Goal: Task Accomplishment & Management: Manage account settings

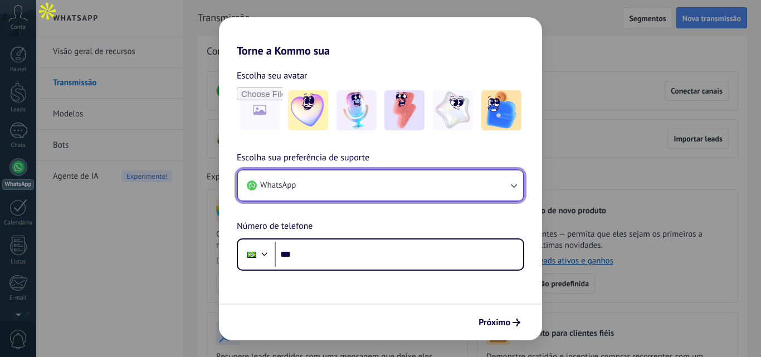
click at [369, 183] on button "WhatsApp" at bounding box center [380, 186] width 285 height 30
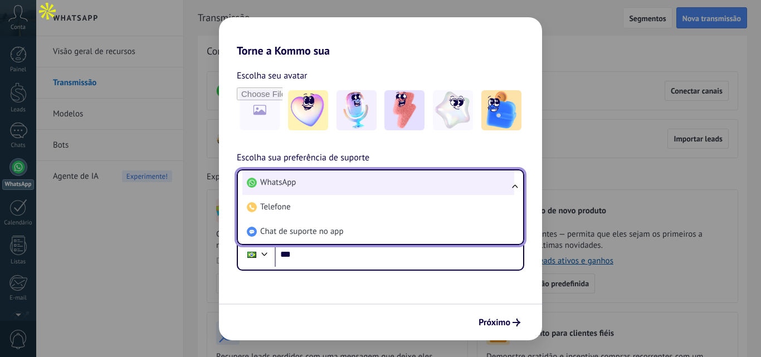
click at [355, 177] on li "WhatsApp" at bounding box center [378, 183] width 272 height 25
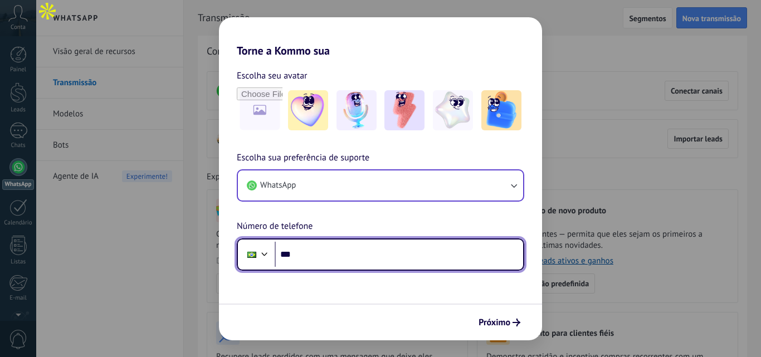
click at [348, 246] on input "***" at bounding box center [399, 255] width 249 height 26
type input "**********"
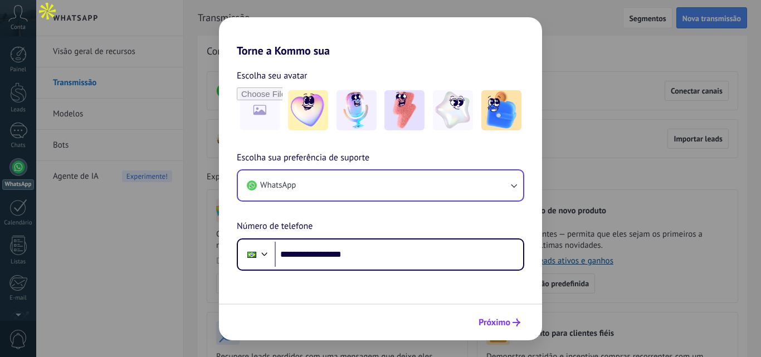
click at [518, 315] on button "Próximo" at bounding box center [500, 322] width 52 height 19
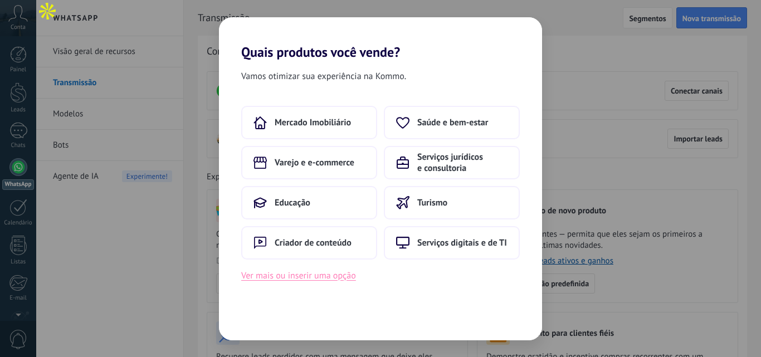
click at [328, 279] on button "Ver mais ou inserir uma opção" at bounding box center [298, 276] width 115 height 14
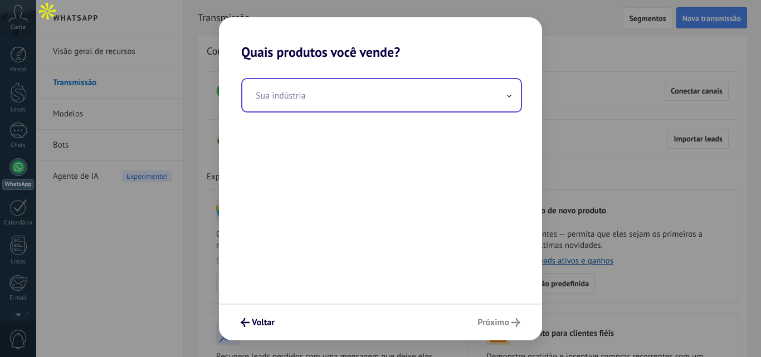
click at [348, 85] on input "text" at bounding box center [381, 95] width 279 height 32
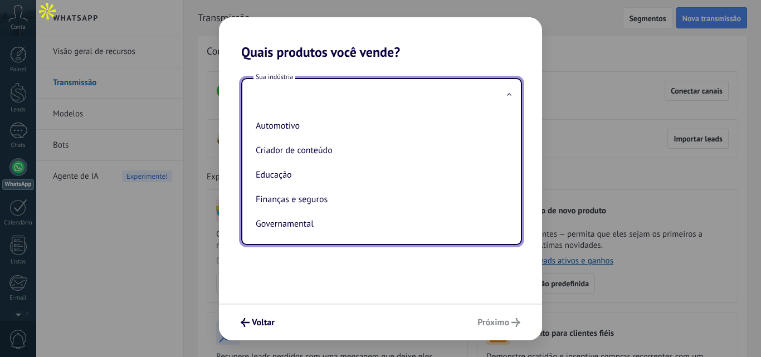
type input "*"
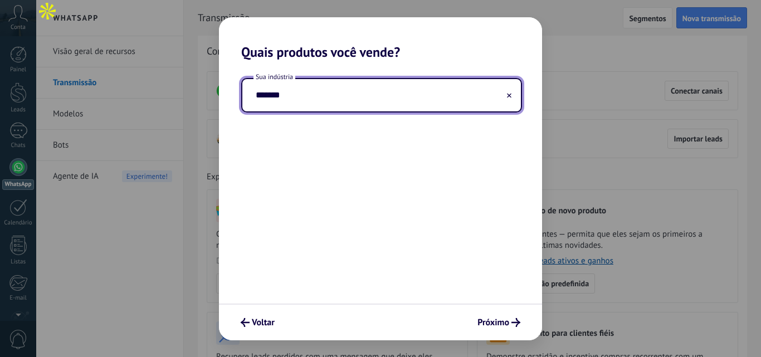
type input "********"
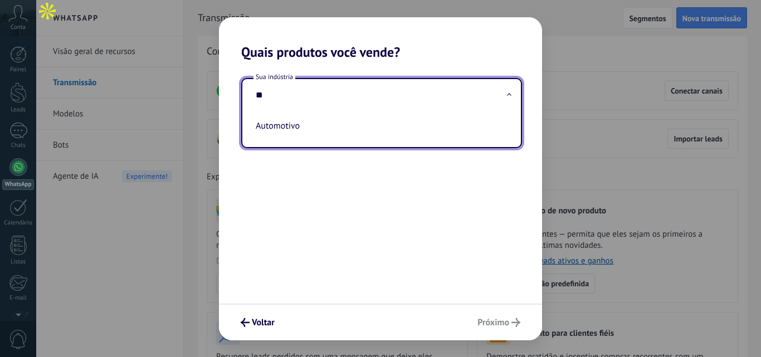
type input "***"
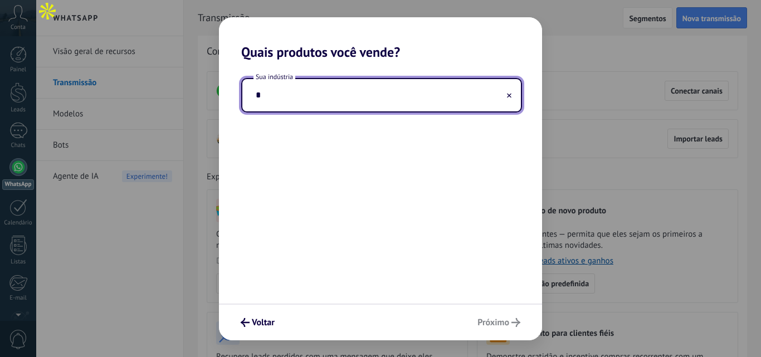
type input "**"
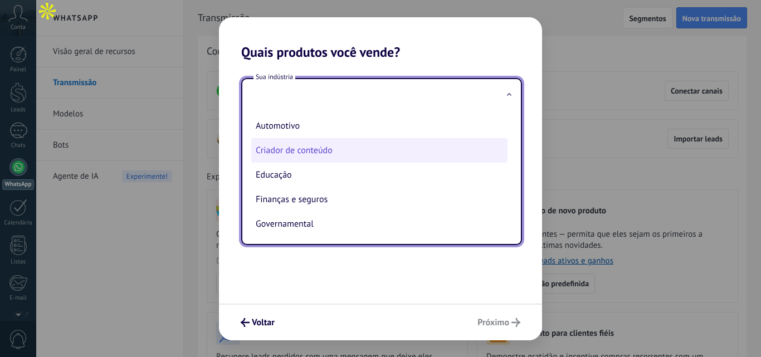
drag, startPoint x: 328, startPoint y: 126, endPoint x: 332, endPoint y: 137, distance: 11.6
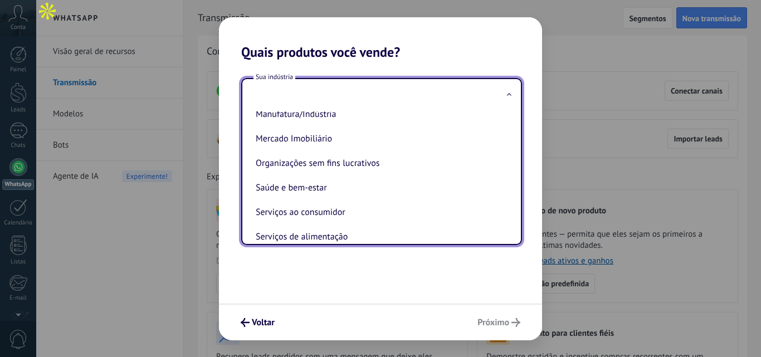
scroll to position [223, 0]
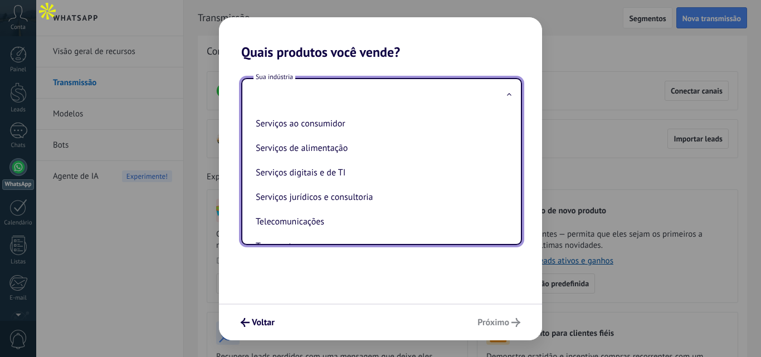
drag, startPoint x: 332, startPoint y: 137, endPoint x: 276, endPoint y: 283, distance: 155.8
click at [276, 283] on div "Sua indústria Automotivo Criador de conteúdo Educação Finanças e seguros Govern…" at bounding box center [380, 182] width 323 height 244
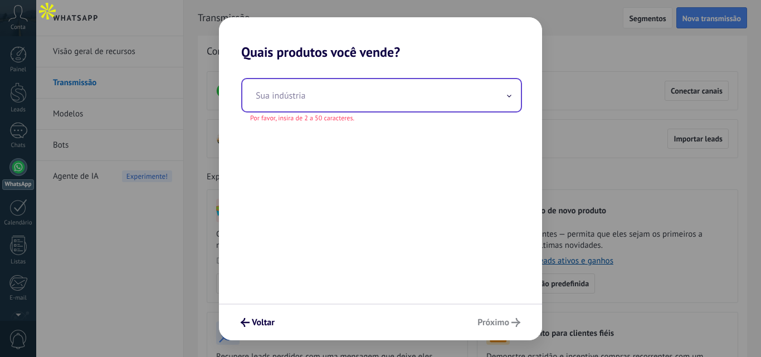
click at [317, 91] on input "text" at bounding box center [381, 95] width 279 height 32
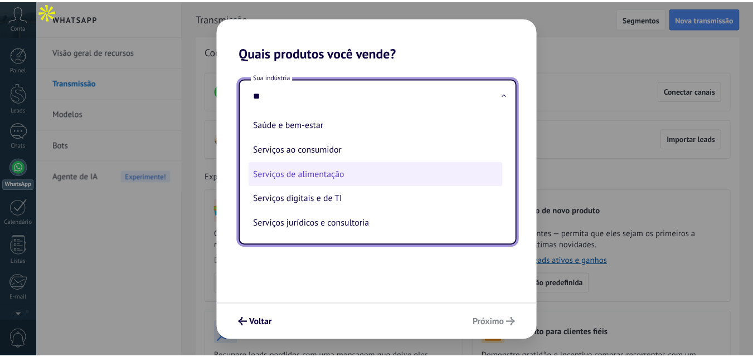
scroll to position [0, 0]
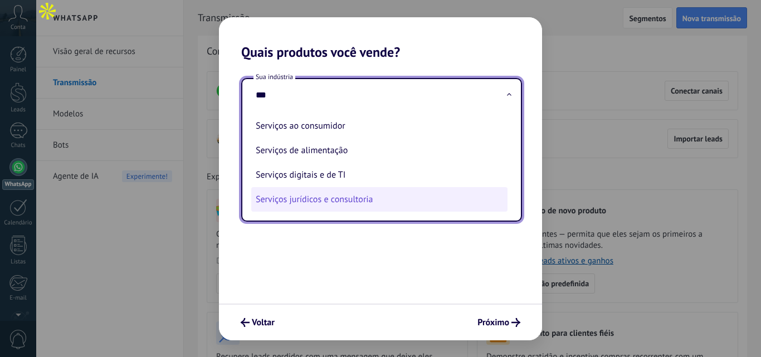
click at [375, 198] on li "Serviços jurídicos e consultoria" at bounding box center [379, 199] width 256 height 25
type input "**********"
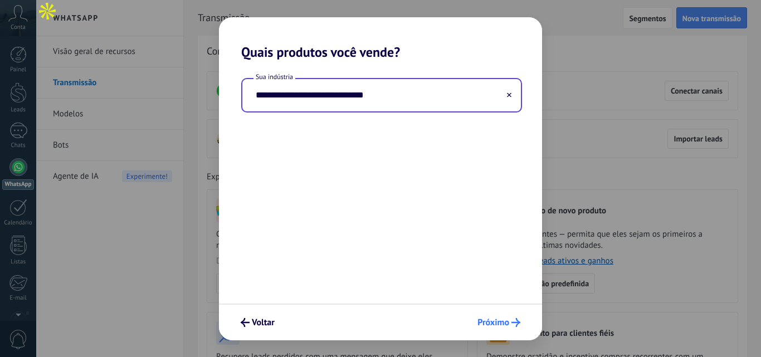
click at [509, 328] on button "Próximo" at bounding box center [499, 322] width 53 height 19
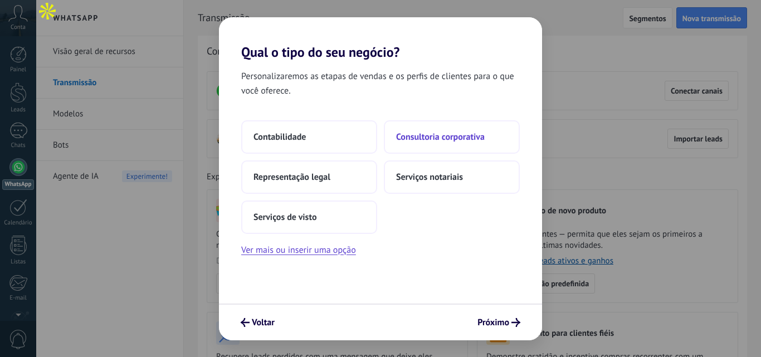
click at [469, 152] on button "Consultoria corporativa" at bounding box center [452, 136] width 136 height 33
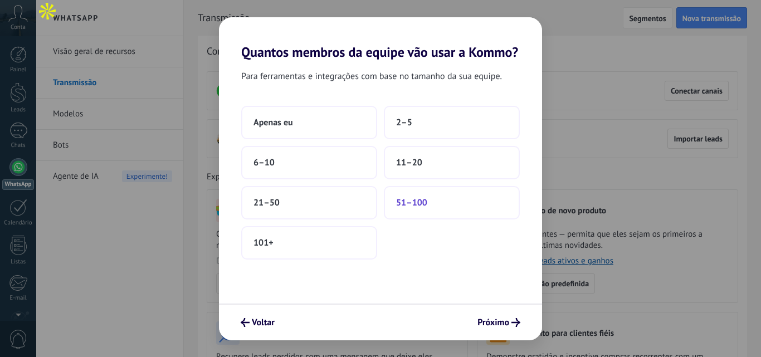
click at [405, 200] on span "51–100" at bounding box center [411, 202] width 31 height 11
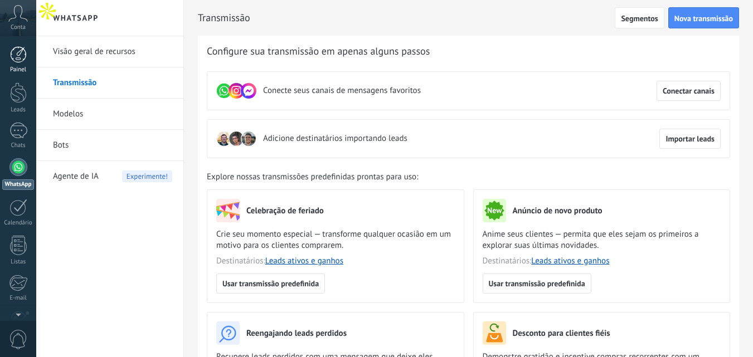
click at [14, 61] on div at bounding box center [18, 54] width 17 height 17
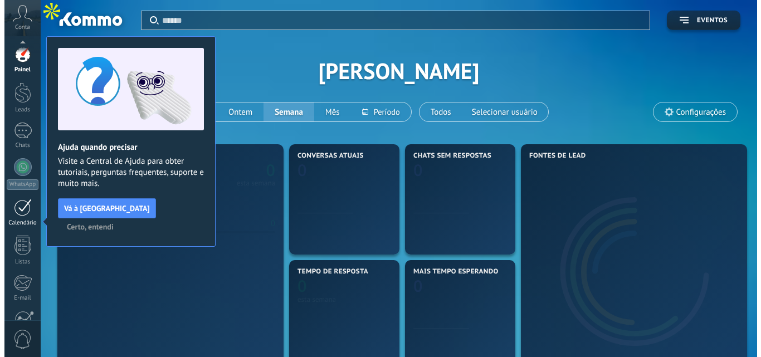
scroll to position [106, 0]
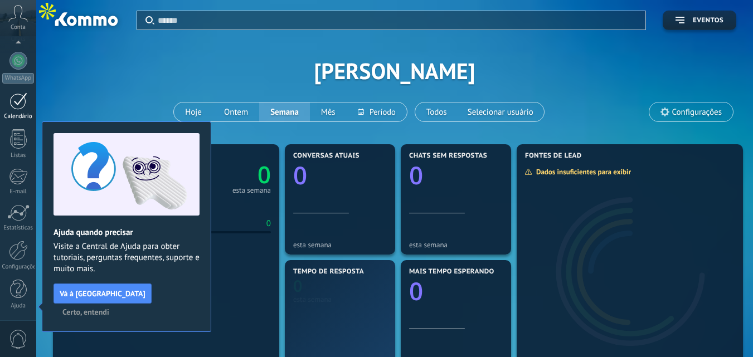
click at [20, 103] on div at bounding box center [18, 101] width 18 height 17
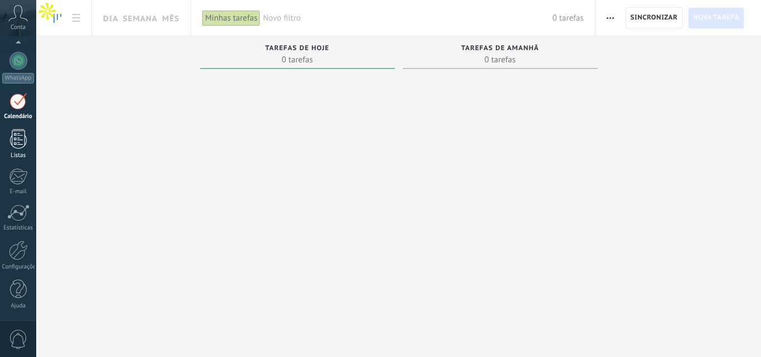
click at [28, 136] on link "Listas" at bounding box center [18, 144] width 36 height 30
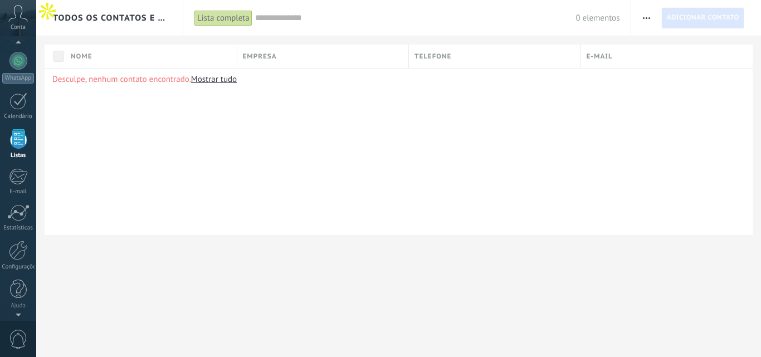
scroll to position [69, 0]
click at [308, 153] on div "Desculpe, nenhum contato encontrado. Mostrar tudo" at bounding box center [399, 151] width 708 height 167
click at [141, 56] on div "Nome" at bounding box center [151, 56] width 172 height 23
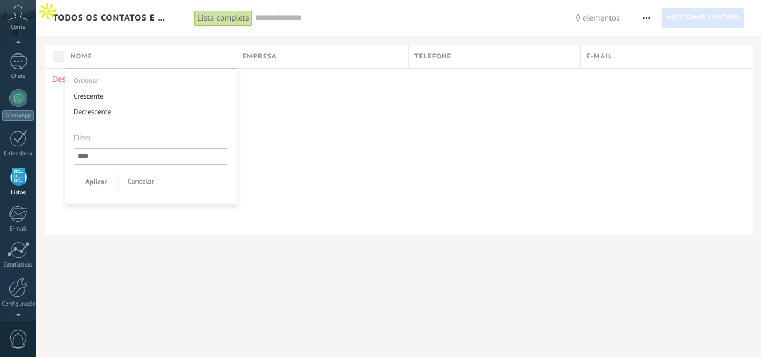
click at [293, 118] on div "Desculpe, nenhum contato encontrado. Mostrar tudo" at bounding box center [399, 151] width 708 height 167
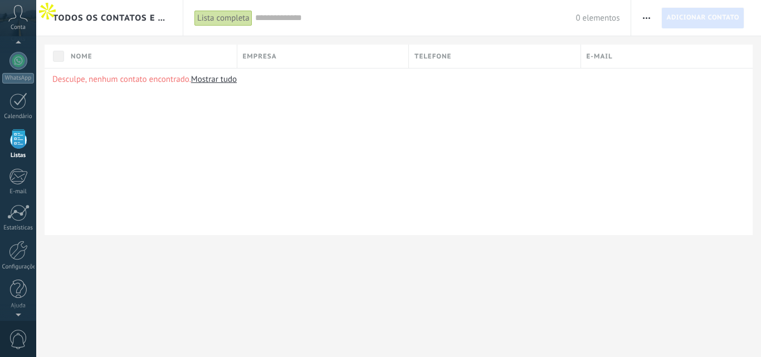
scroll to position [96, 0]
click at [11, 24] on span "Conta" at bounding box center [18, 27] width 15 height 7
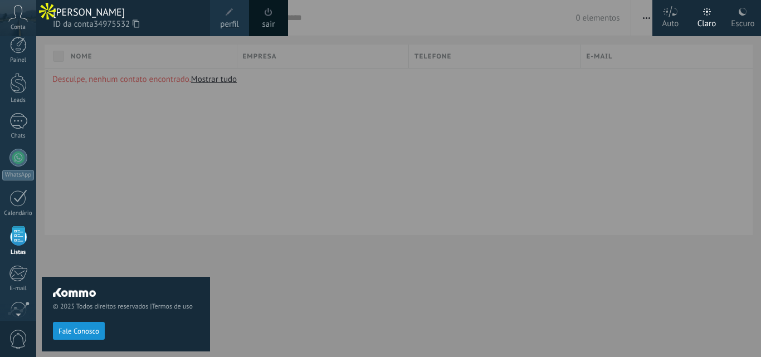
scroll to position [0, 0]
click at [18, 54] on div at bounding box center [18, 54] width 17 height 17
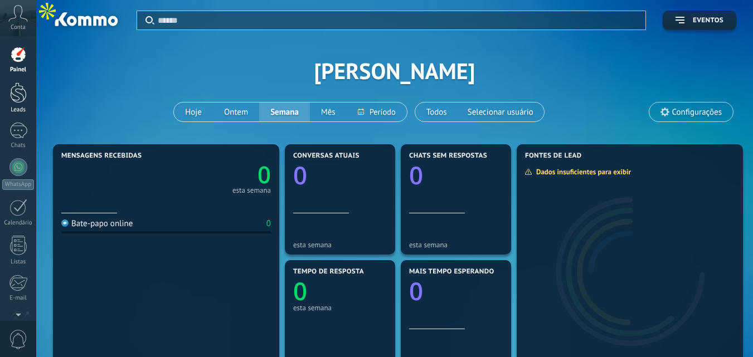
drag, startPoint x: 8, startPoint y: 118, endPoint x: 8, endPoint y: 111, distance: 6.1
click at [8, 118] on div "Painel Leads Chats WhatsApp Clientes" at bounding box center [18, 236] width 36 height 381
click at [8, 107] on div "Leads" at bounding box center [18, 109] width 32 height 7
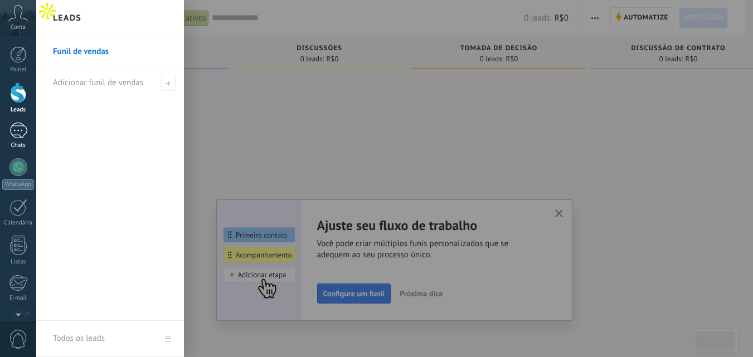
click at [13, 123] on div at bounding box center [18, 131] width 18 height 16
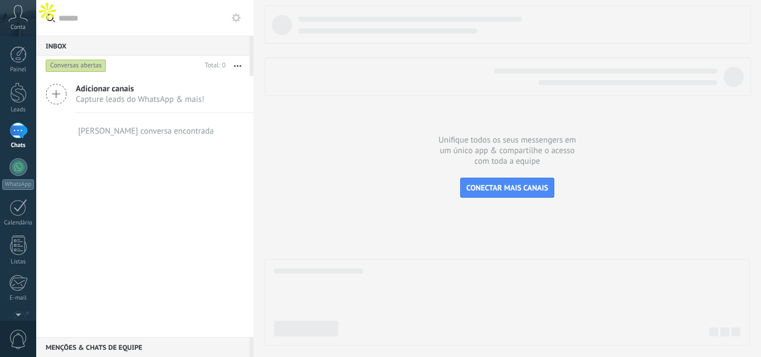
click at [22, 195] on div "Painel Leads Chats WhatsApp Clientes" at bounding box center [18, 236] width 36 height 381
click at [22, 202] on div at bounding box center [18, 207] width 18 height 17
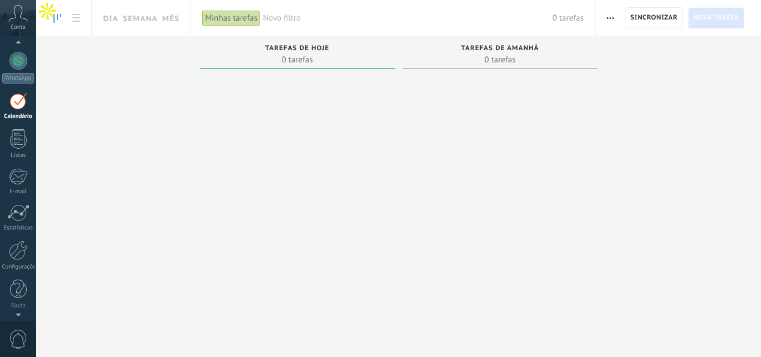
scroll to position [32, 0]
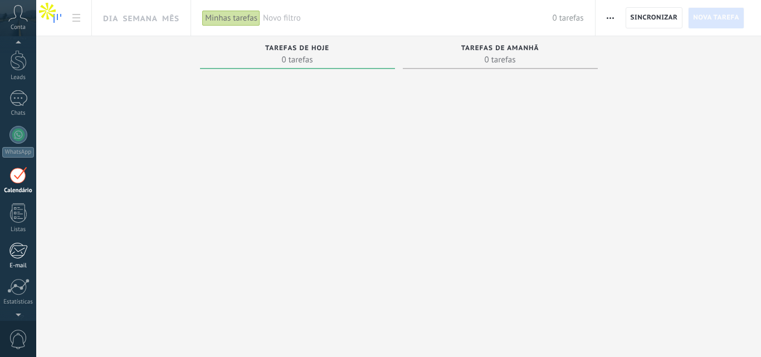
click at [20, 245] on div at bounding box center [18, 250] width 18 height 17
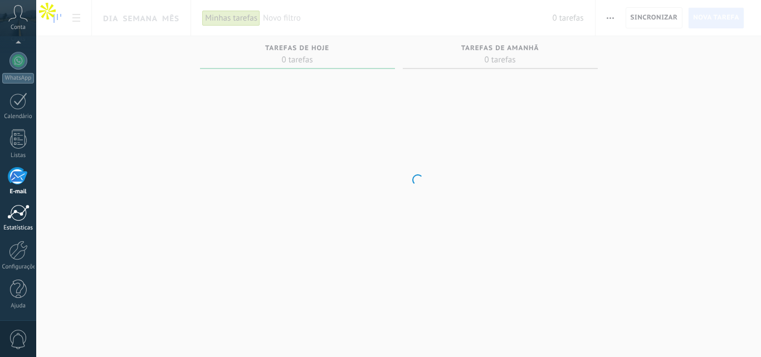
click at [20, 216] on div at bounding box center [18, 213] width 22 height 17
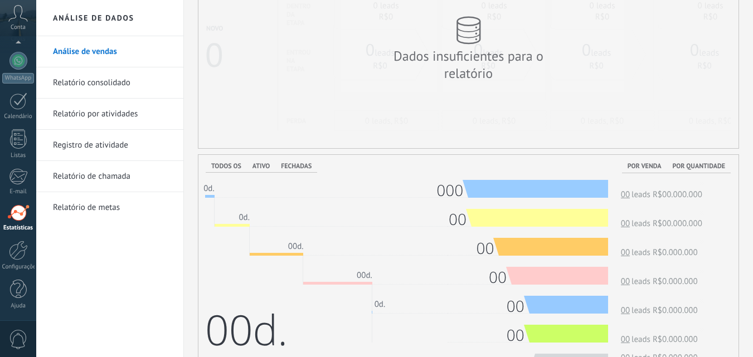
scroll to position [223, 0]
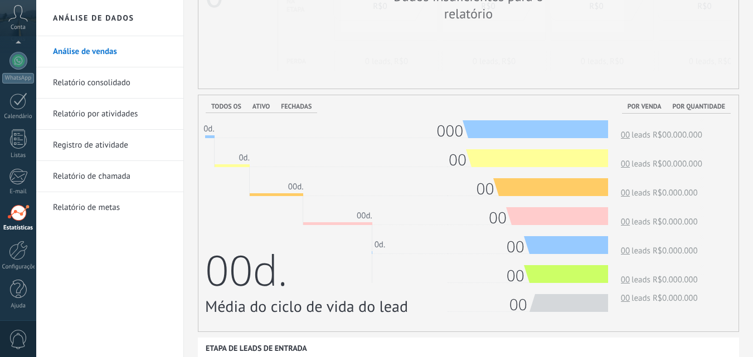
click at [130, 81] on link "Relatório consolidado" at bounding box center [112, 82] width 119 height 31
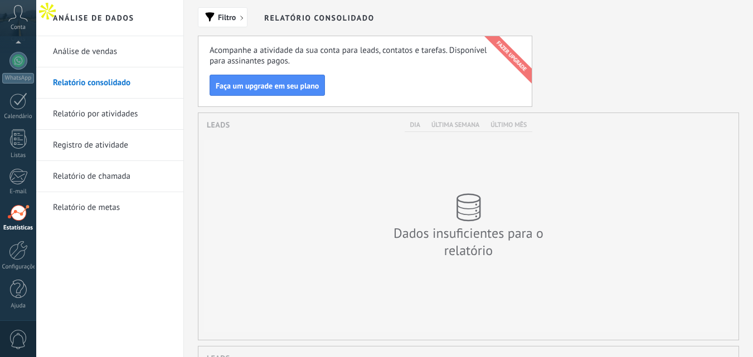
scroll to position [227, 540]
click at [93, 147] on link "Registro de atividade" at bounding box center [112, 145] width 119 height 31
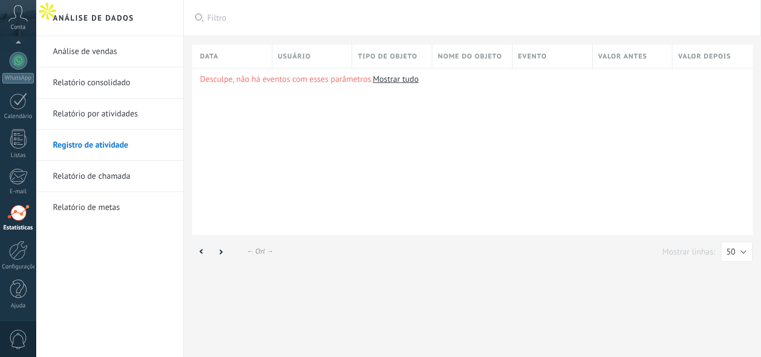
click at [94, 180] on link "Relatório de chamada" at bounding box center [112, 176] width 119 height 31
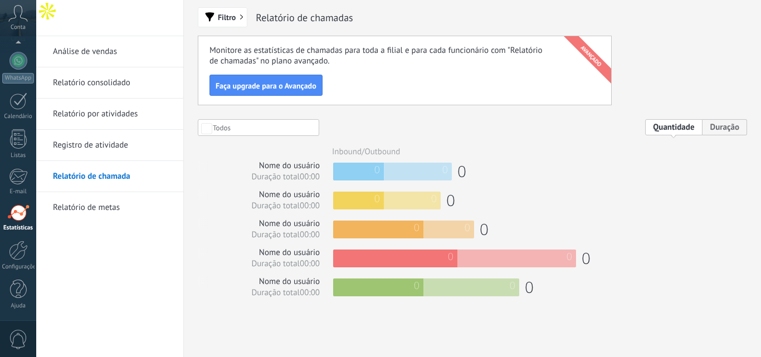
click at [95, 74] on link "Relatório consolidado" at bounding box center [112, 82] width 119 height 31
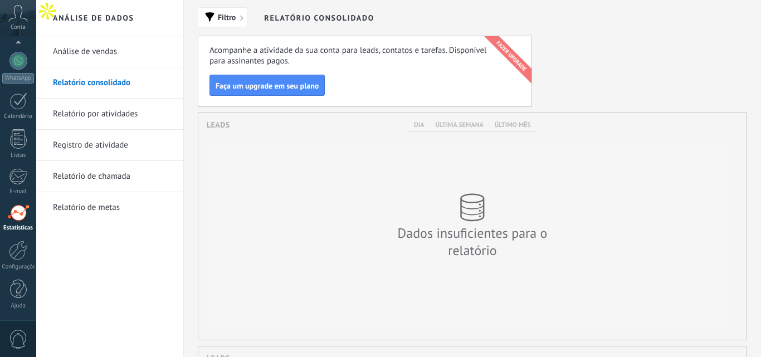
click at [95, 61] on body ".abecls-1,.abecls-2{fill-rule:evenodd}.abecls-2{fill:#fff} .abhcls-1{fill:none}…" at bounding box center [380, 178] width 761 height 357
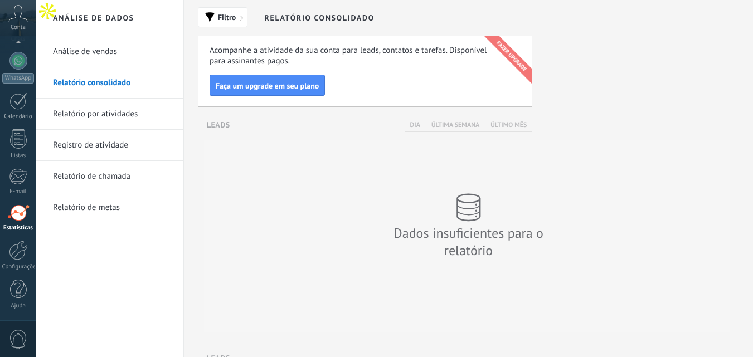
scroll to position [227, 540]
click at [18, 249] on div at bounding box center [18, 251] width 19 height 20
